Goal: Transaction & Acquisition: Obtain resource

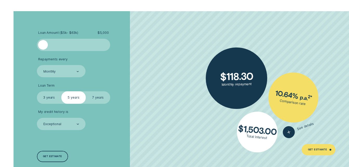
scroll to position [838, 0]
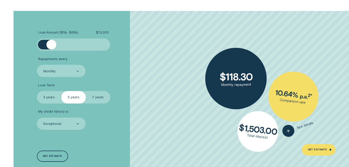
click at [51, 44] on div at bounding box center [73, 45] width 61 height 10
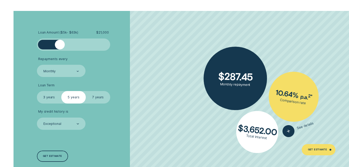
click at [59, 45] on div at bounding box center [73, 45] width 61 height 10
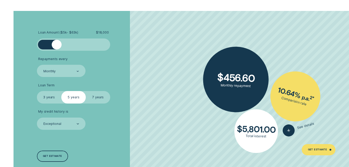
click at [57, 46] on div at bounding box center [57, 45] width 10 height 10
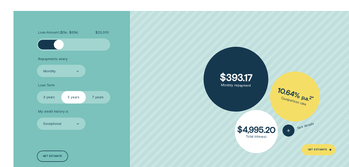
click at [59, 47] on div at bounding box center [59, 45] width 10 height 10
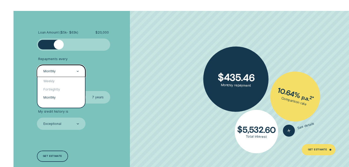
click at [60, 70] on div "Monthly" at bounding box center [61, 71] width 36 height 5
click at [58, 78] on div "Weekly" at bounding box center [61, 81] width 48 height 8
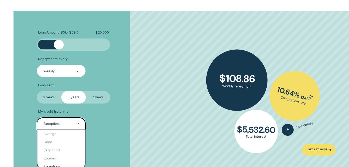
click at [55, 124] on div "Exceptional" at bounding box center [52, 124] width 18 height 4
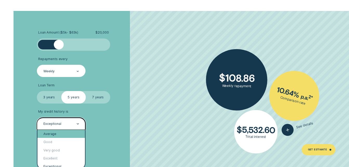
click at [51, 135] on div "Average" at bounding box center [61, 134] width 48 height 8
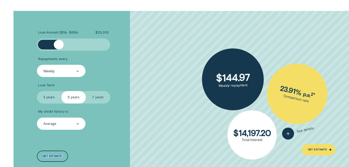
drag, startPoint x: 51, startPoint y: 135, endPoint x: 72, endPoint y: 137, distance: 21.1
click at [72, 137] on div "Loan Amount ( $5k - $63k ) $ 20,000 Repayments every Weekly Loan Term Select Lo…" at bounding box center [93, 96] width 116 height 171
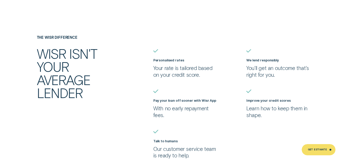
scroll to position [1021, 0]
